Goal: Task Accomplishment & Management: Manage account settings

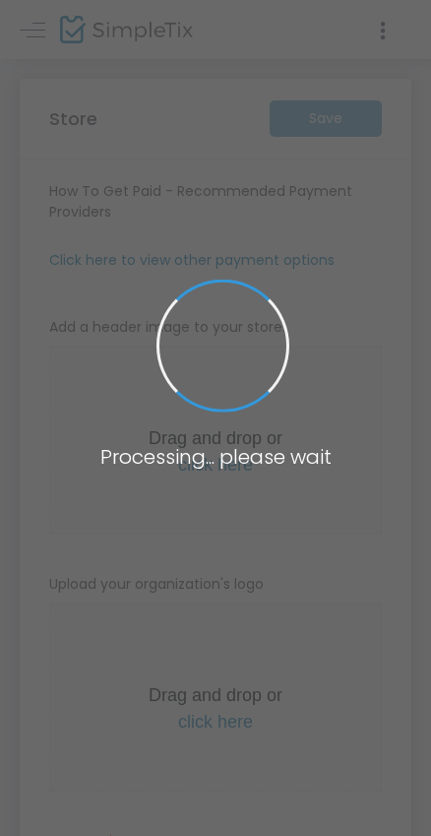
type input "[URL]"
radio input "true"
radio input "false"
radio input "true"
type input "Pacific Coast Aesthetics"
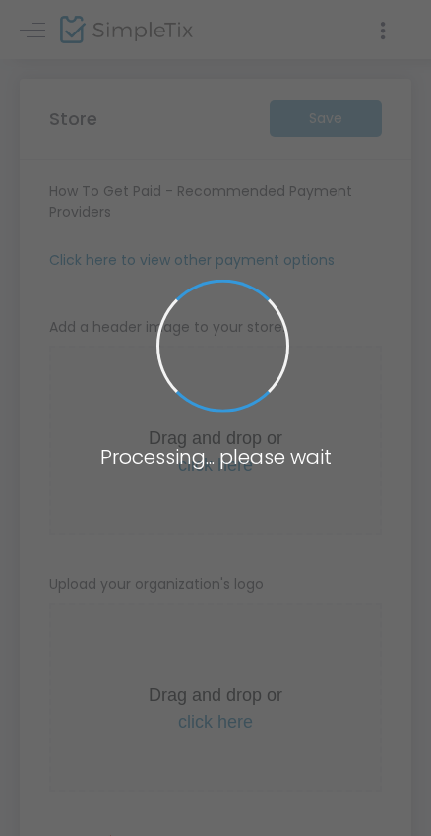
type input "8317082602"
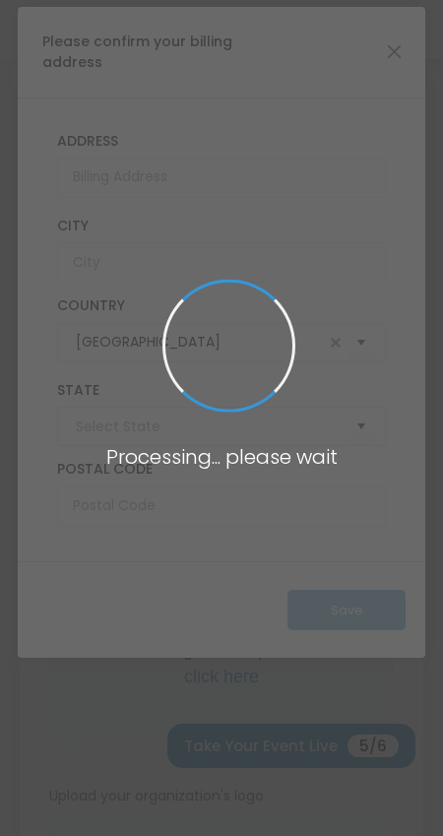
type input "[US_STATE]"
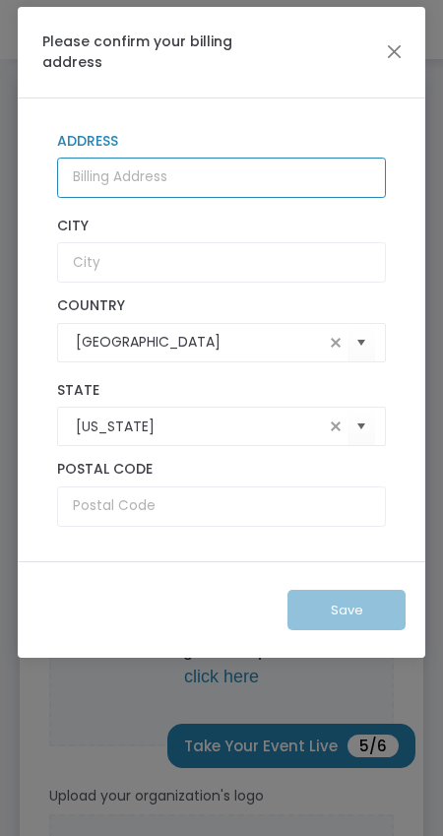
click at [221, 171] on input "Address" at bounding box center [221, 177] width 329 height 40
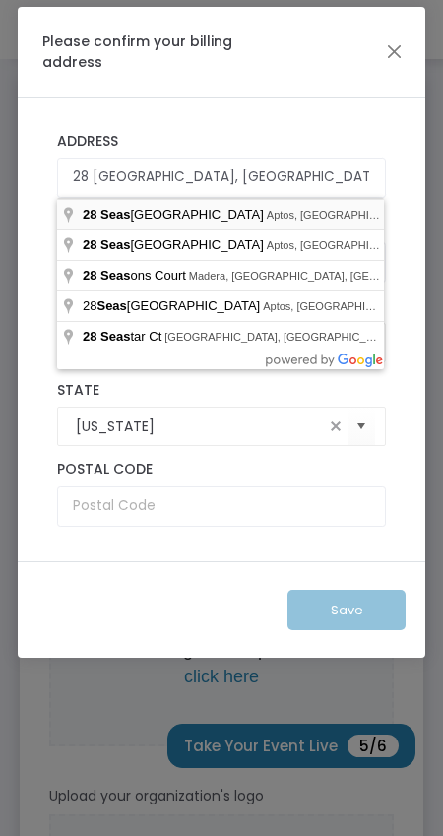
type input "28 [GEOGRAPHIC_DATA]"
type input "Aptos"
type input "95003"
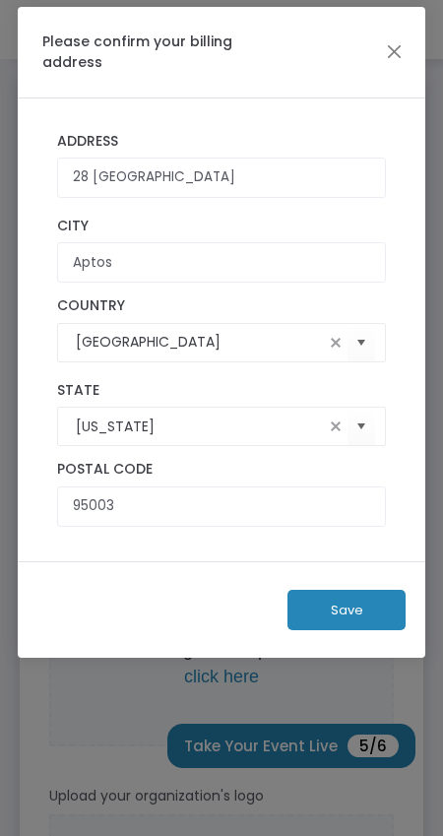
click at [343, 612] on button "Save" at bounding box center [346, 610] width 118 height 40
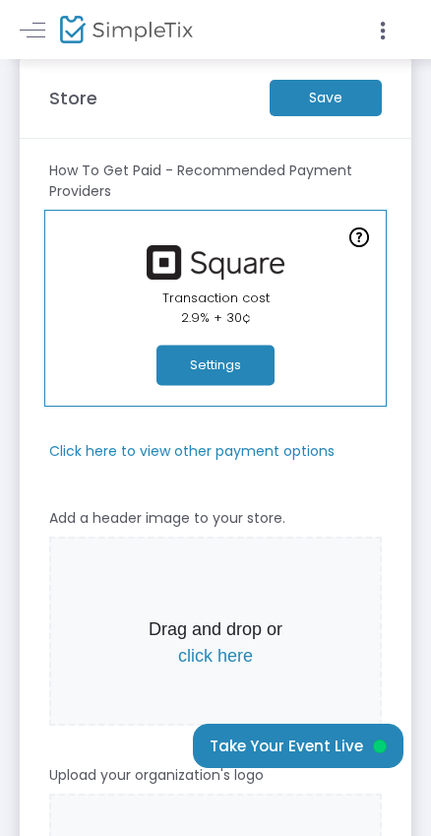
scroll to position [24, 0]
click at [183, 449] on m-panel-subtitle "Click here to view other payment options" at bounding box center [191, 451] width 285 height 21
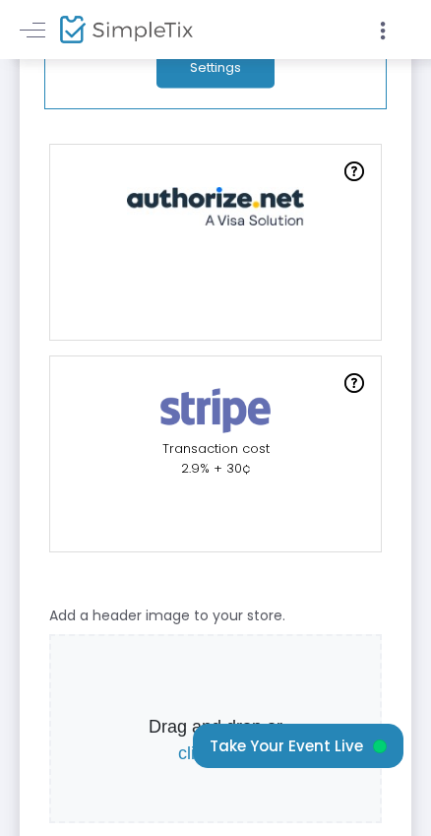
scroll to position [367, 0]
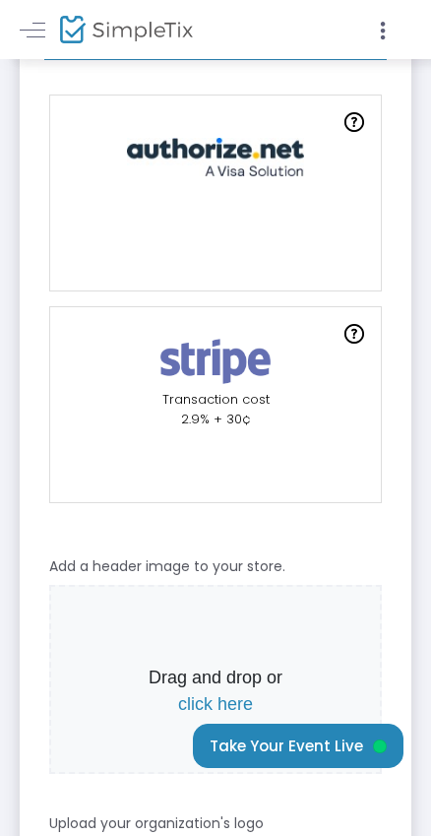
click at [235, 367] on img at bounding box center [216, 362] width 133 height 54
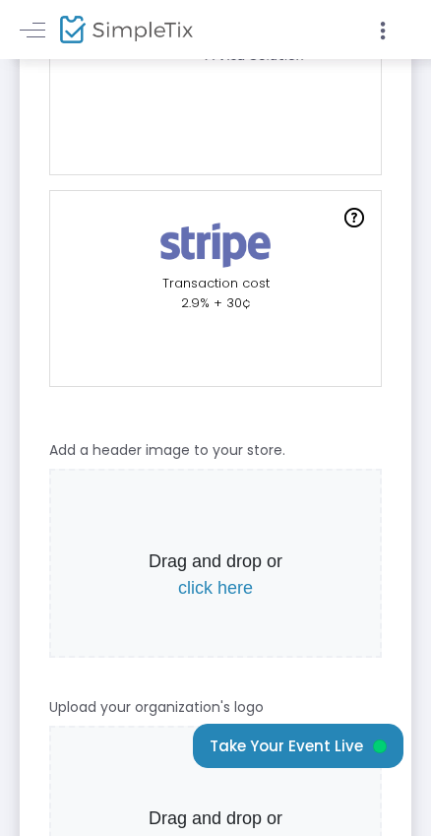
scroll to position [542, 0]
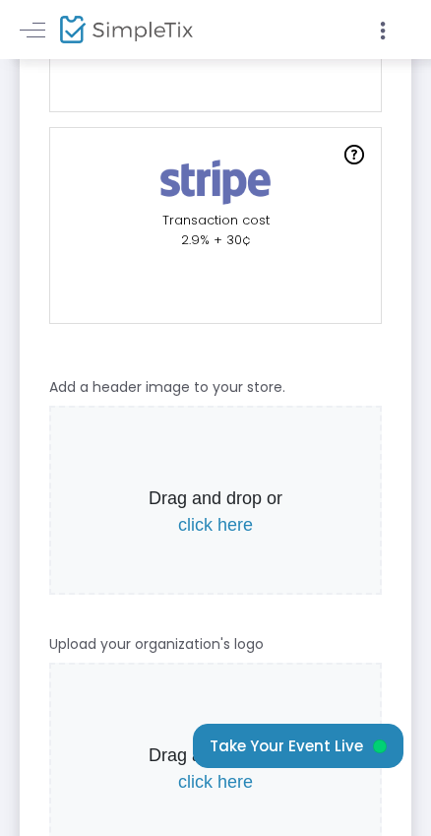
click at [291, 208] on div at bounding box center [215, 183] width 335 height 54
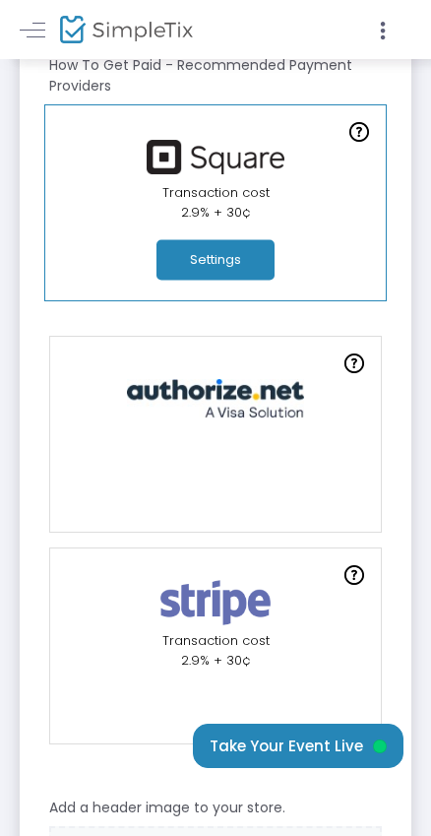
scroll to position [0, 0]
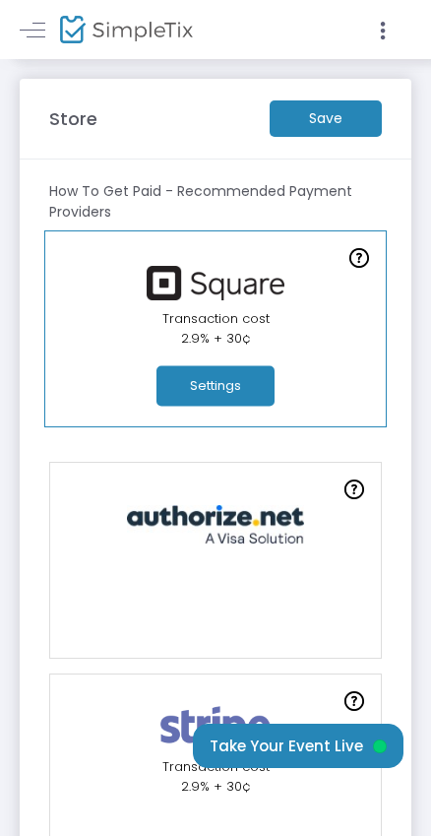
click at [295, 530] on img at bounding box center [215, 524] width 197 height 38
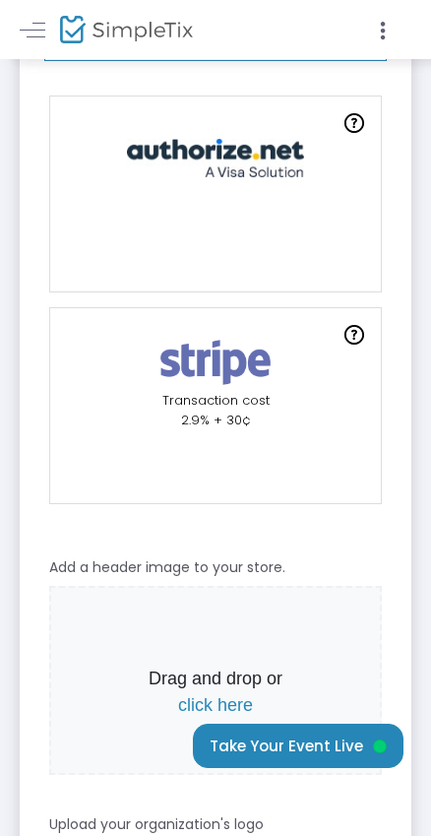
scroll to position [367, 0]
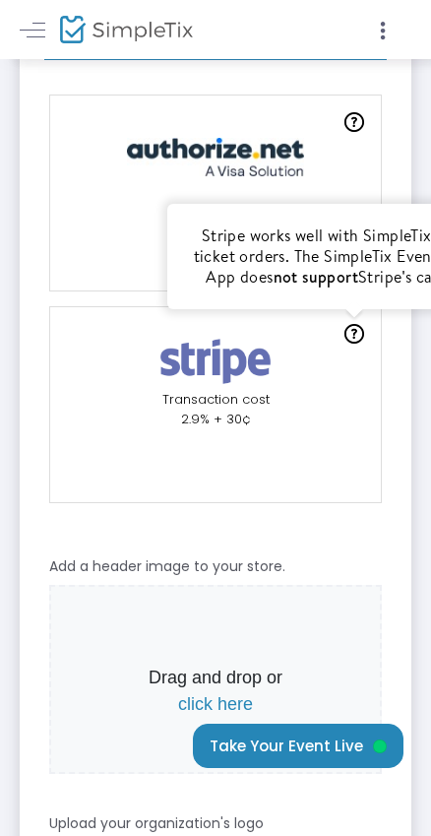
click at [358, 332] on img at bounding box center [355, 334] width 20 height 20
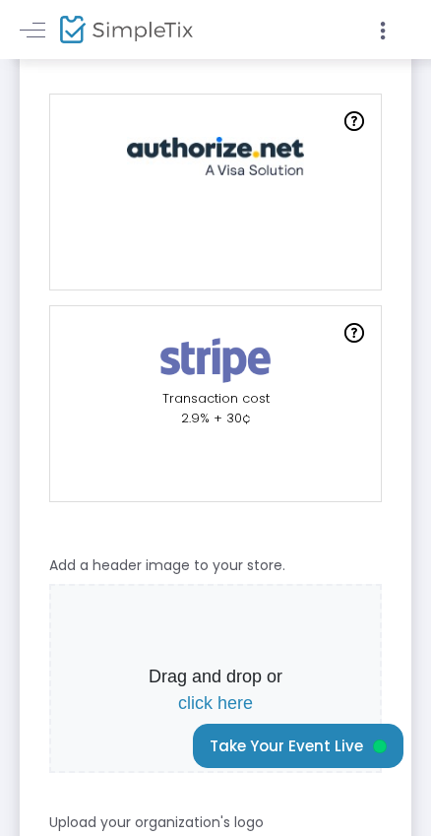
click at [235, 356] on img at bounding box center [216, 361] width 133 height 54
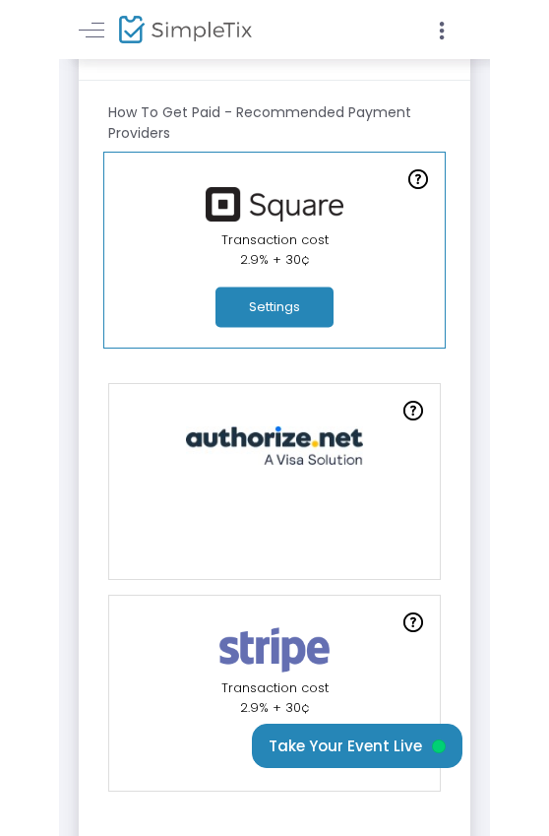
scroll to position [118, 0]
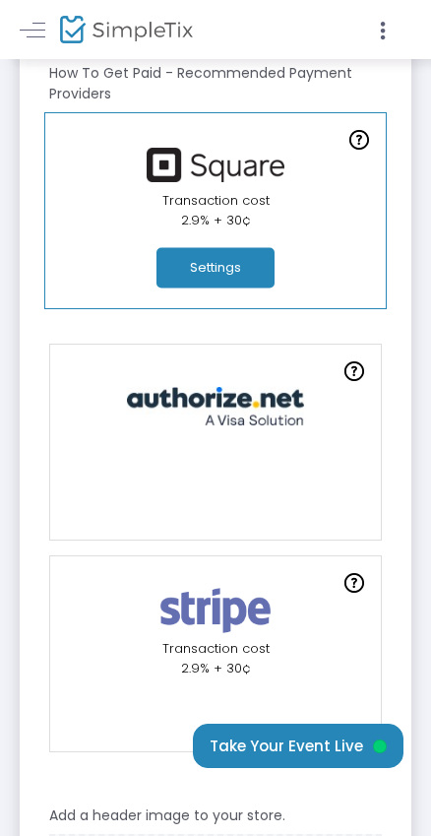
click at [218, 633] on img at bounding box center [216, 611] width 133 height 54
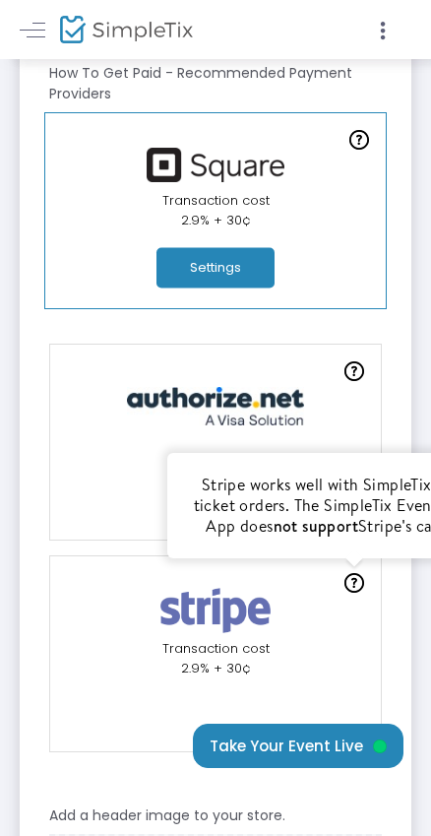
click at [353, 582] on img at bounding box center [355, 583] width 20 height 20
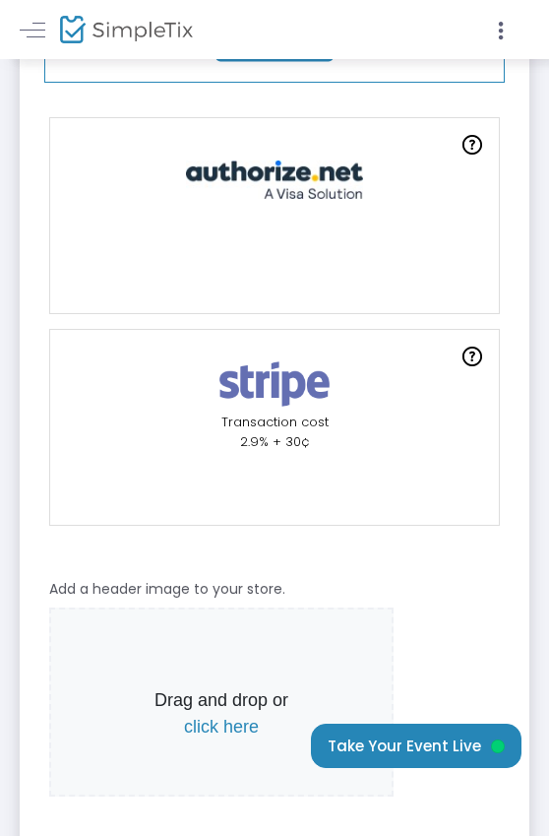
scroll to position [0, 0]
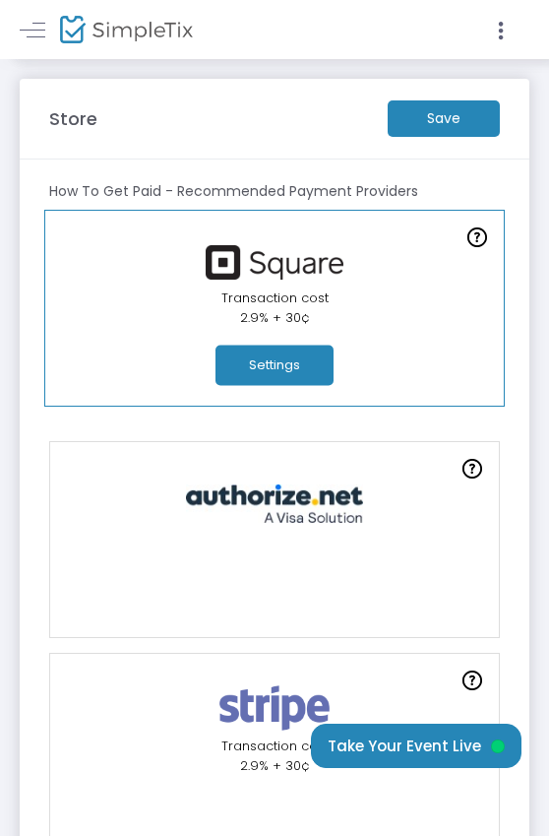
click at [442, 122] on m-button "Save" at bounding box center [444, 118] width 112 height 36
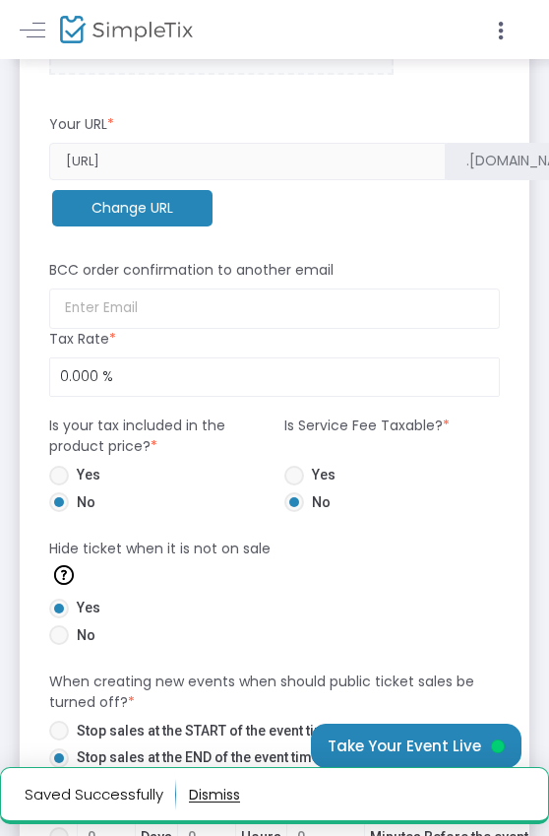
scroll to position [1292, 0]
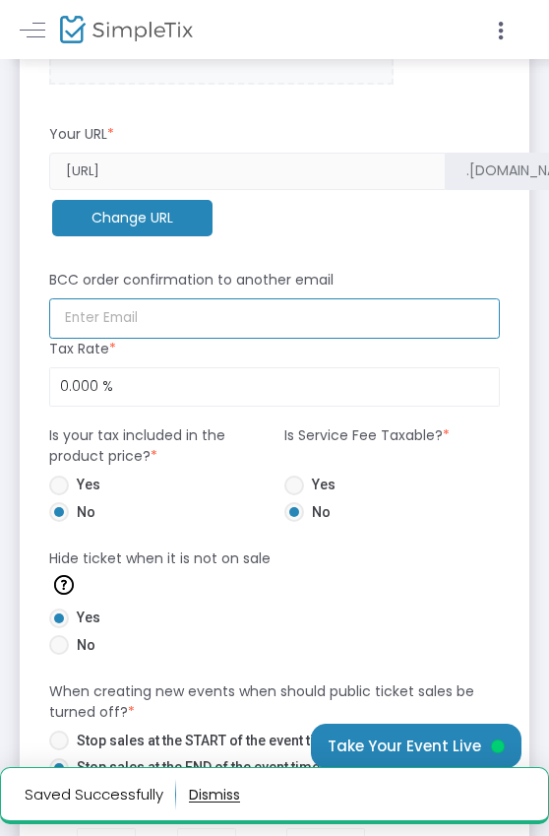
click at [221, 319] on input at bounding box center [274, 318] width 451 height 40
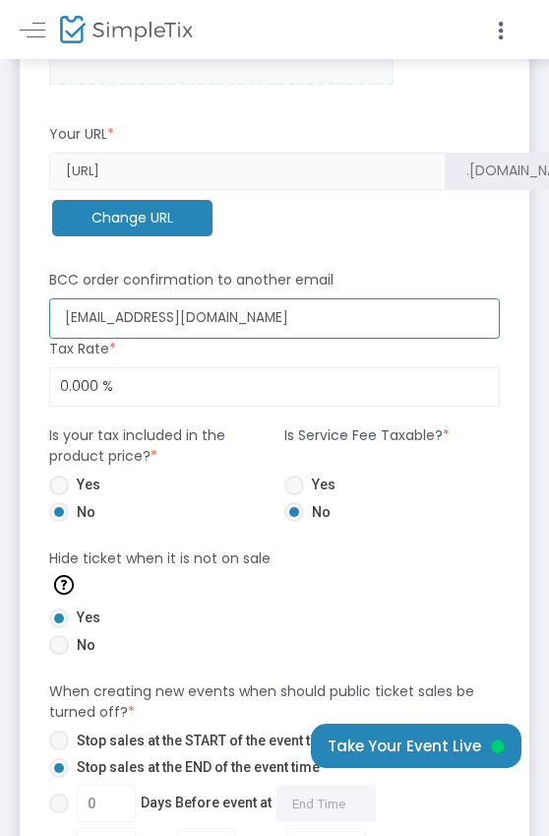
type input "[EMAIL_ADDRESS][DOMAIN_NAME]"
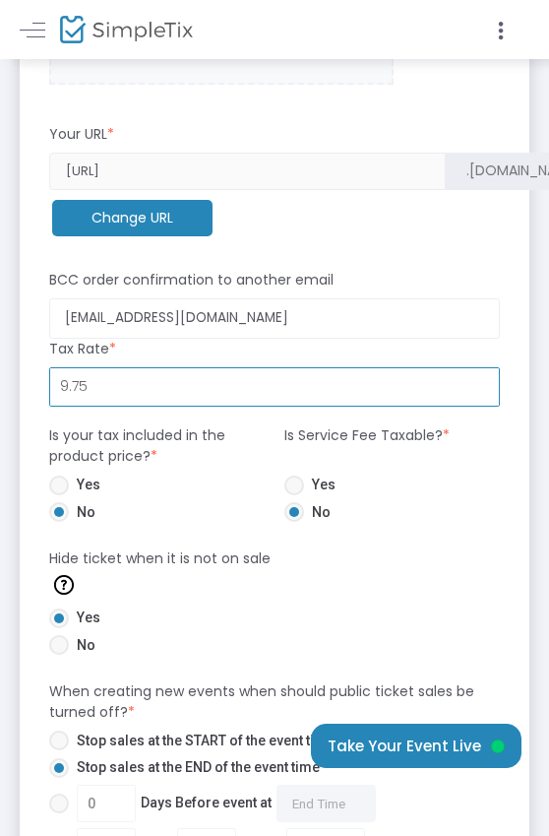
type input "9.750 %"
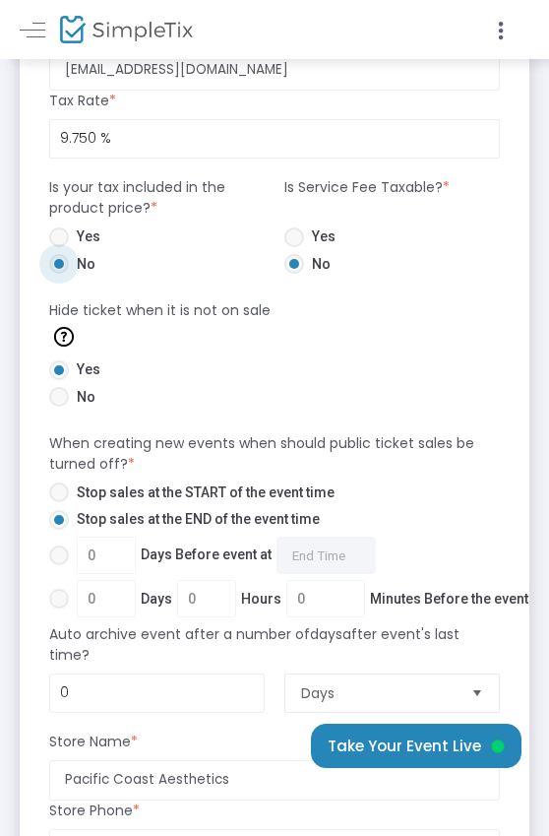
scroll to position [1545, 0]
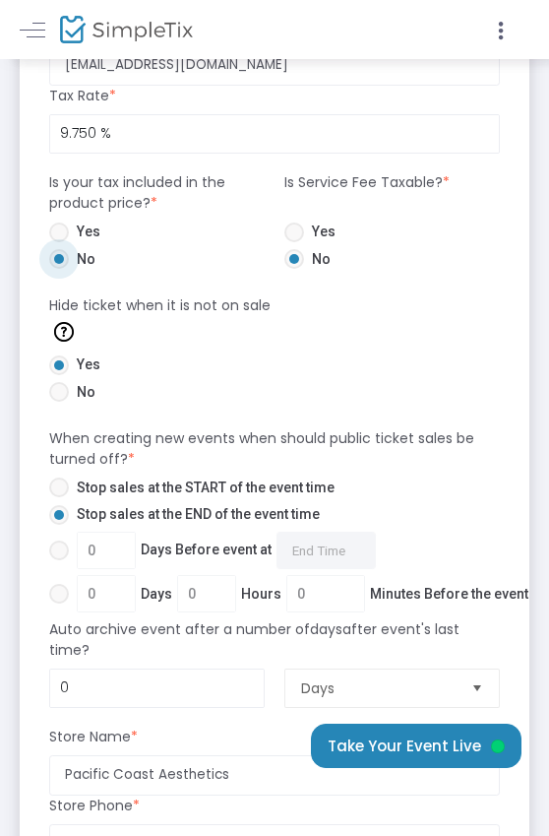
click at [64, 485] on span at bounding box center [59, 487] width 20 height 20
click at [59, 497] on input "Stop sales at the START of the event time" at bounding box center [58, 497] width 1 height 1
radio input "true"
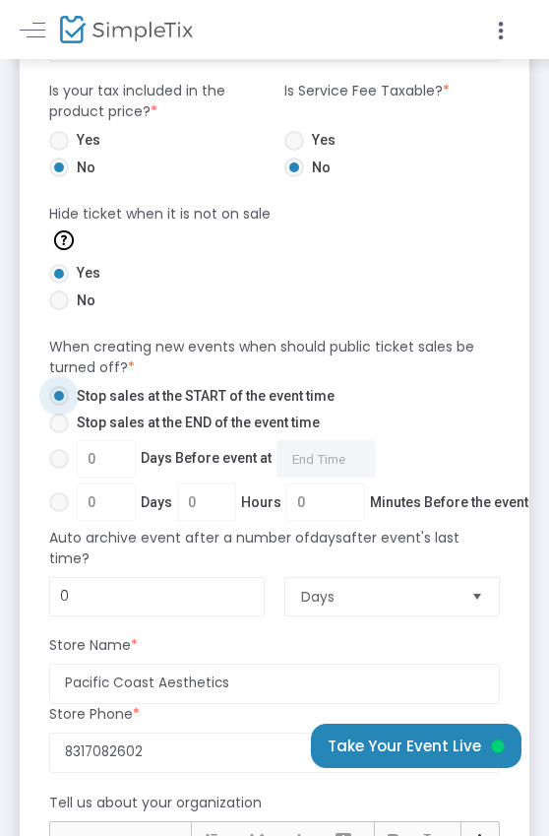
scroll to position [1691, 0]
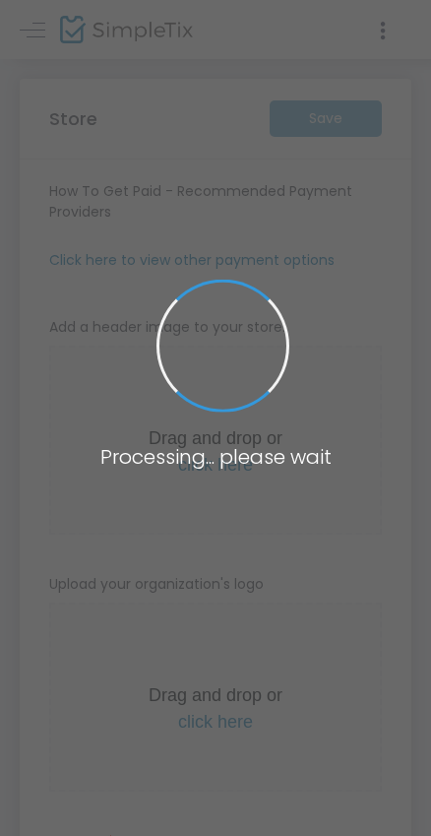
type input "[URL]"
type input "[EMAIL_ADDRESS][DOMAIN_NAME]"
type input "9.750 %"
radio input "true"
type input "30"
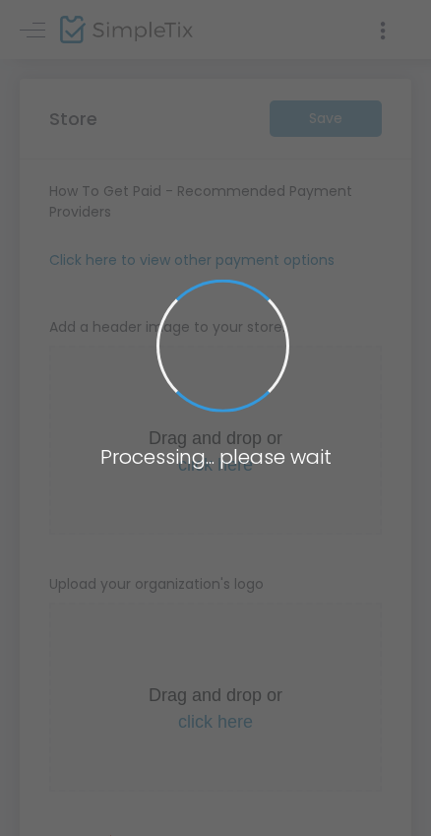
type input "Pacific Coast Aesthetics"
type input "8317082602"
type input "[PERSON_NAME][EMAIL_ADDRESS][DOMAIN_NAME]"
type input "[URL]"
type input "[EMAIL_ADDRESS][DOMAIN_NAME]"
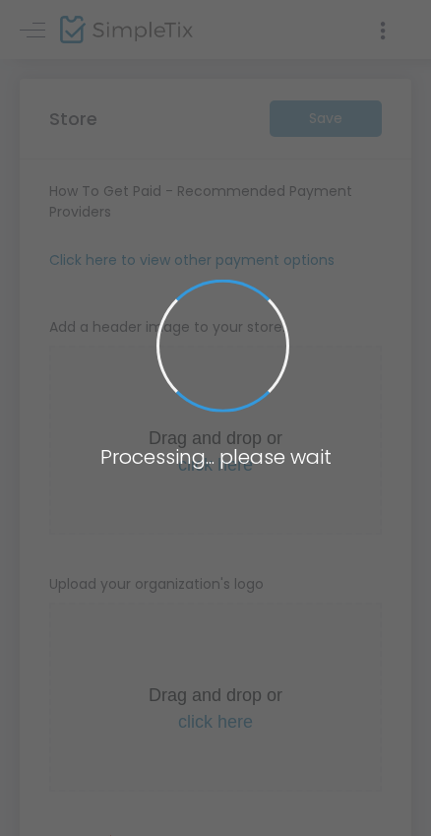
type input "9.750 %"
radio input "true"
type input "30"
type input "Pacific Coast Aesthetics"
type input "8317082602"
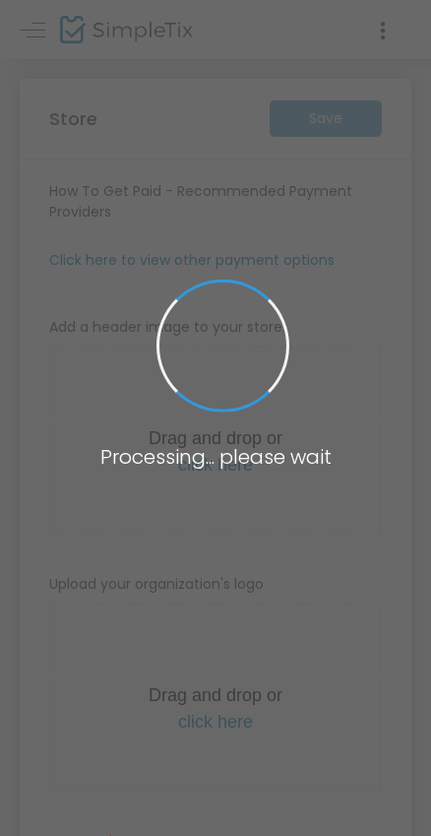
type input "[PERSON_NAME][EMAIL_ADDRESS][DOMAIN_NAME]"
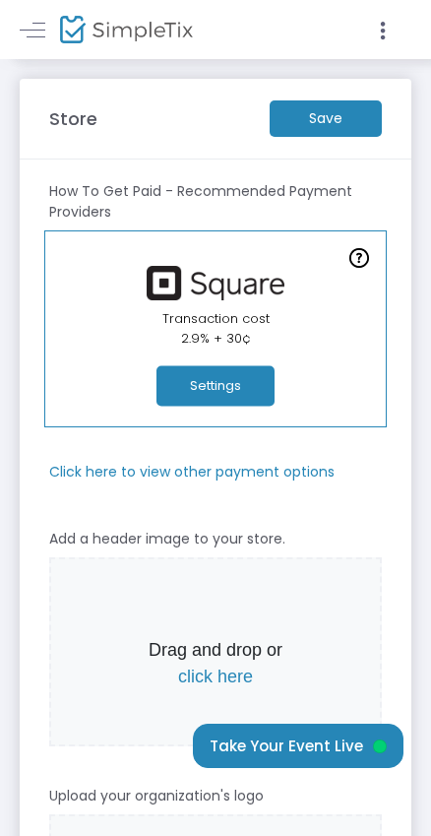
click at [167, 475] on m-panel-subtitle "Click here to view other payment options" at bounding box center [191, 472] width 285 height 21
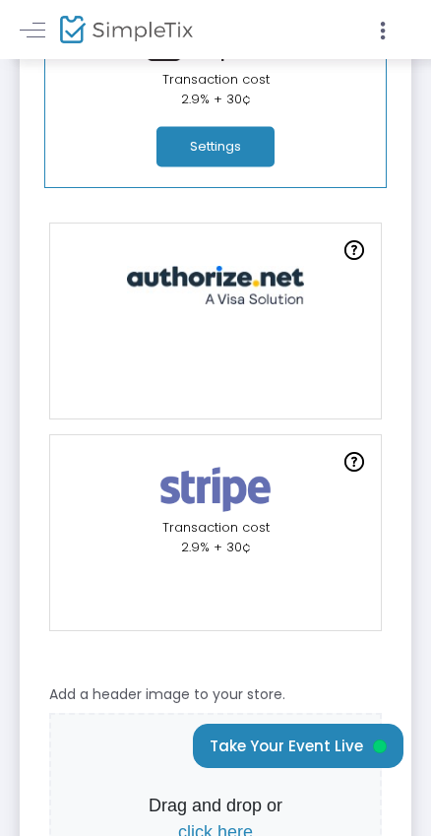
scroll to position [361, 0]
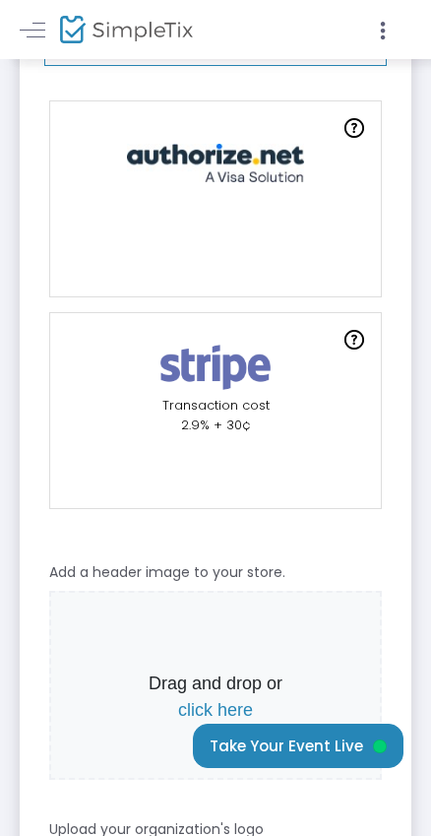
click at [194, 435] on link "Transaction cost 2.9% + 30¢" at bounding box center [215, 410] width 333 height 197
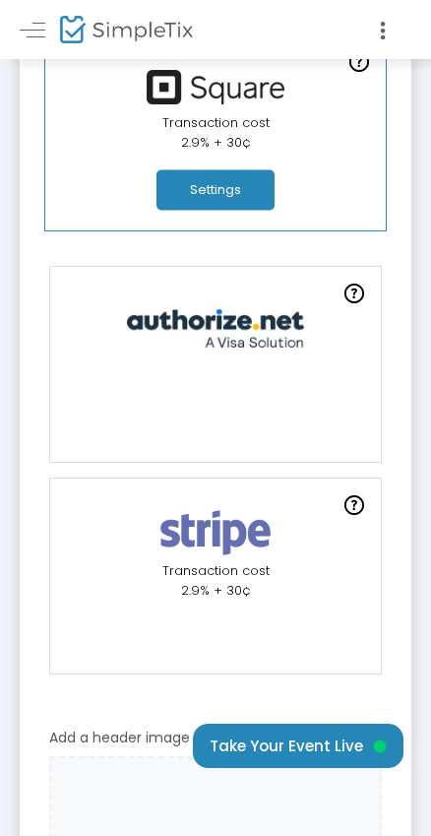
scroll to position [0, 0]
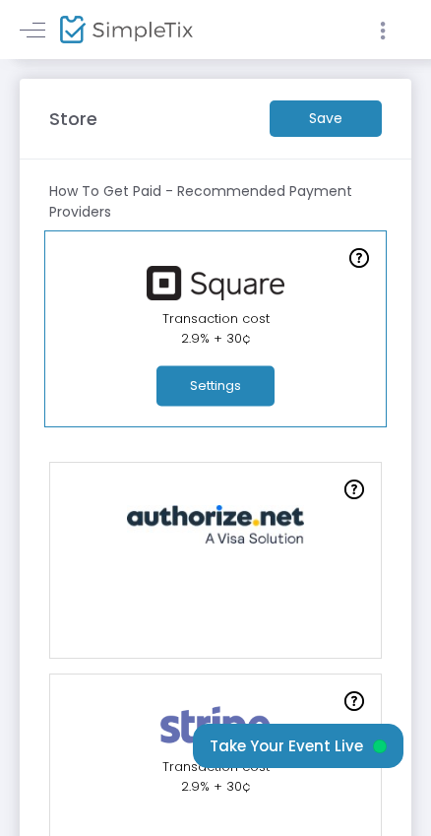
click at [389, 31] on icon at bounding box center [383, 31] width 18 height 25
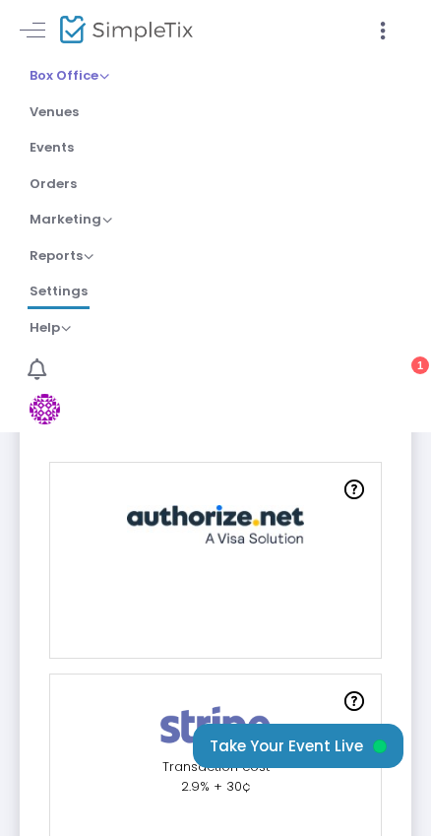
click at [30, 72] on span "Box Office" at bounding box center [70, 75] width 80 height 19
click at [65, 297] on span "Settings" at bounding box center [59, 292] width 58 height 20
